Goal: Information Seeking & Learning: Learn about a topic

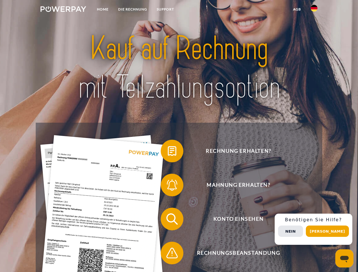
click at [63, 10] on img at bounding box center [64, 9] width 46 height 6
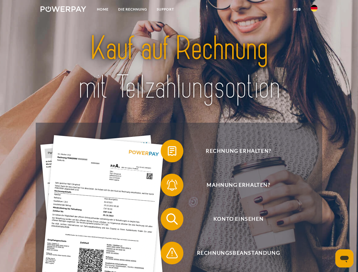
click at [314, 10] on img at bounding box center [313, 8] width 7 height 7
click at [297, 9] on link "agb" at bounding box center [297, 9] width 18 height 10
click at [168, 152] on span at bounding box center [163, 151] width 28 height 28
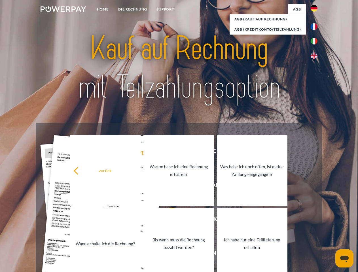
click at [168, 186] on link "Warum habe ich eine Rechnung erhalten?" at bounding box center [178, 170] width 71 height 71
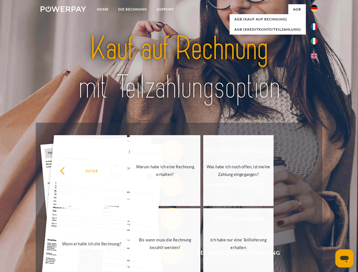
click at [168, 220] on span at bounding box center [163, 219] width 28 height 28
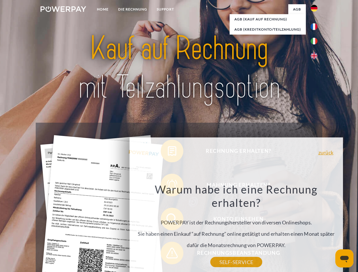
click at [168, 254] on div "Warum habe ich eine Rechnung erhalten? POWERPAY ist der Rechnungshersteller von…" at bounding box center [236, 222] width 207 height 80
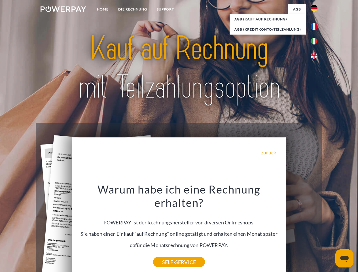
click at [315, 229] on div "Rechnung erhalten? Mahnung erhalten? Konto einsehen" at bounding box center [179, 236] width 286 height 227
click at [301, 230] on span "Konto einsehen" at bounding box center [238, 219] width 139 height 23
click at [329, 231] on header "Home DIE RECHNUNG SUPPORT" at bounding box center [179, 195] width 358 height 391
